Goal: Task Accomplishment & Management: Manage account settings

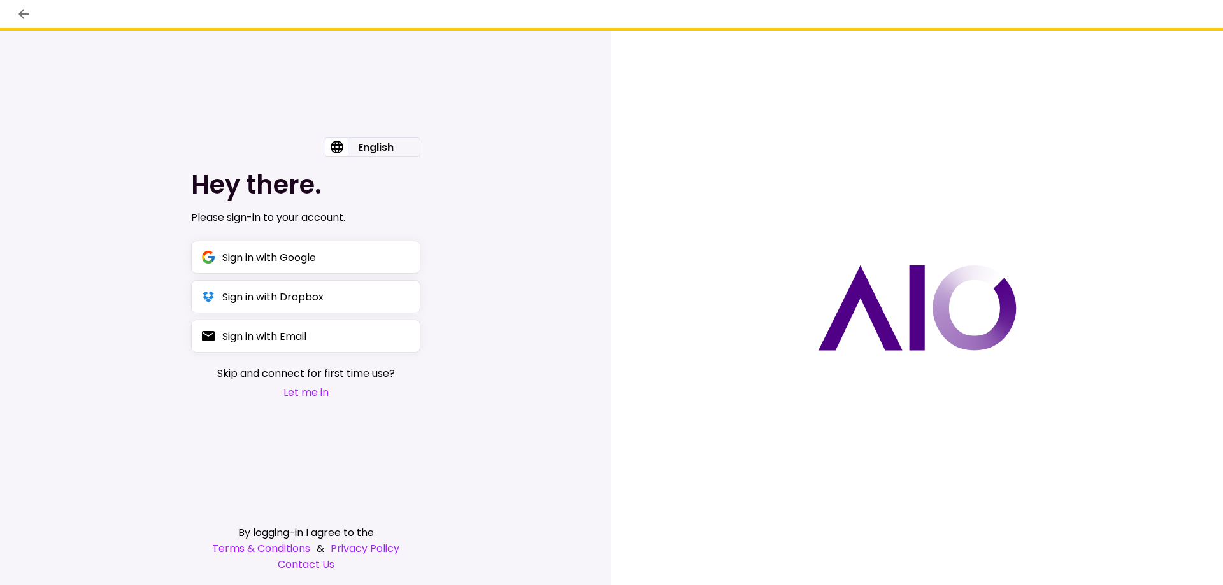
click at [567, 220] on div "English English עברית Hey there. Please sign-in to your account. Sign in with G…" at bounding box center [305, 308] width 611 height 555
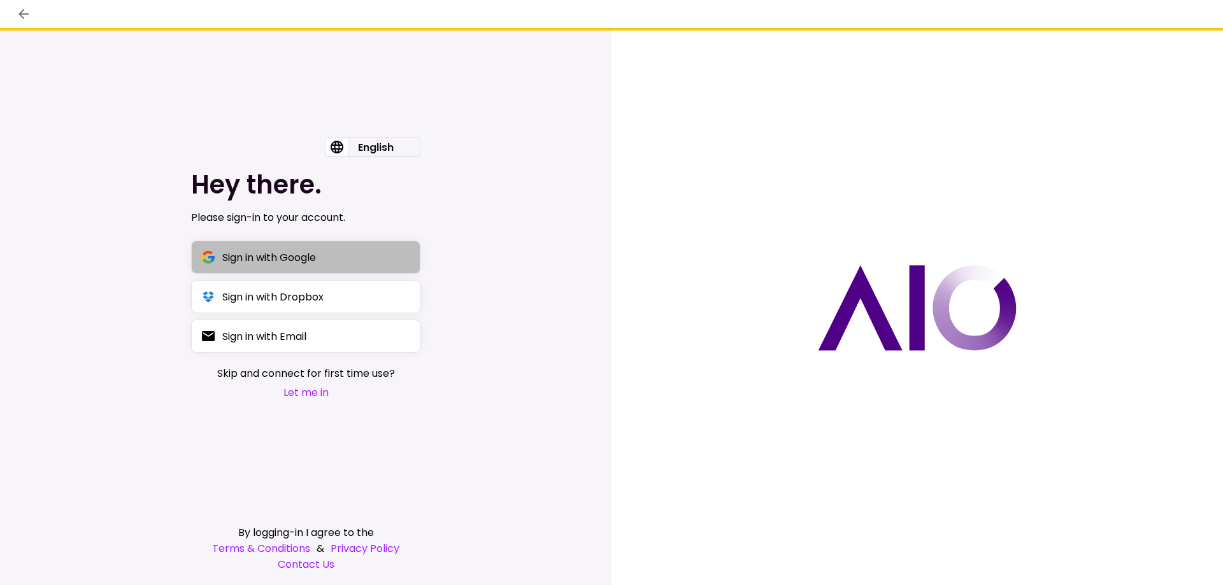
click at [243, 254] on div "Sign in with Google" at bounding box center [269, 258] width 94 height 16
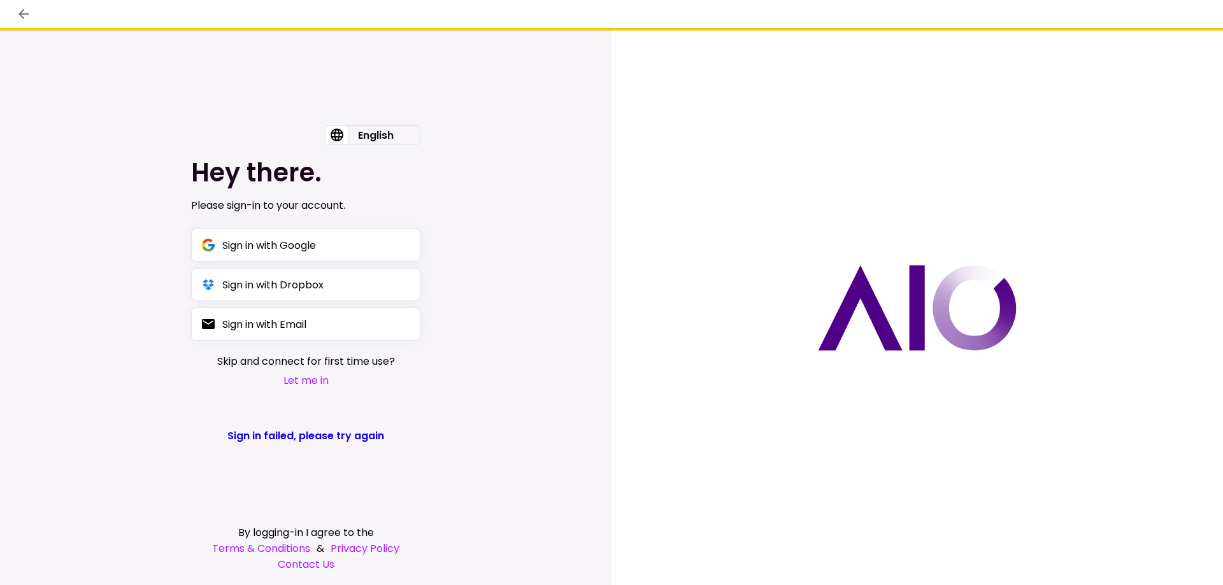
click at [582, 289] on div "English English עברית Hey there. Please sign-in to your account. Sign in with G…" at bounding box center [305, 308] width 611 height 555
click at [238, 242] on div "Sign in with Google" at bounding box center [269, 246] width 94 height 16
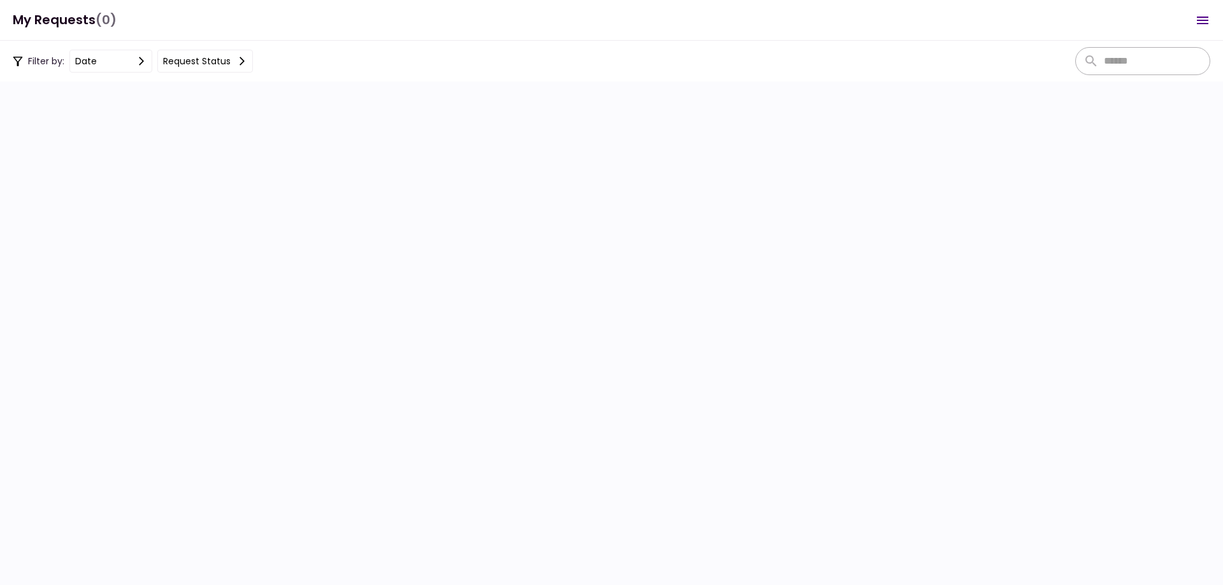
click at [1013, 94] on section at bounding box center [611, 334] width 1223 height 504
click at [279, 101] on section at bounding box center [611, 334] width 1223 height 504
click at [596, 113] on section at bounding box center [611, 334] width 1223 height 504
click at [243, 59] on icon at bounding box center [242, 61] width 10 height 10
click at [342, 71] on div at bounding box center [611, 292] width 1223 height 585
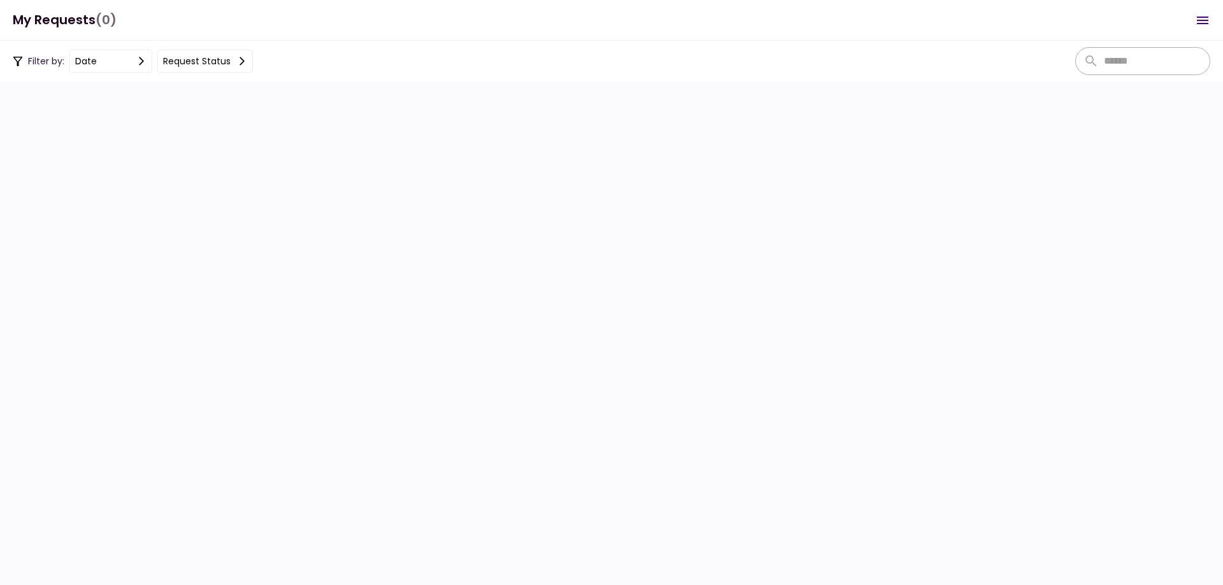
click at [923, 174] on section at bounding box center [611, 334] width 1223 height 504
click at [97, 131] on section at bounding box center [611, 334] width 1223 height 504
